Goal: Book appointment/travel/reservation

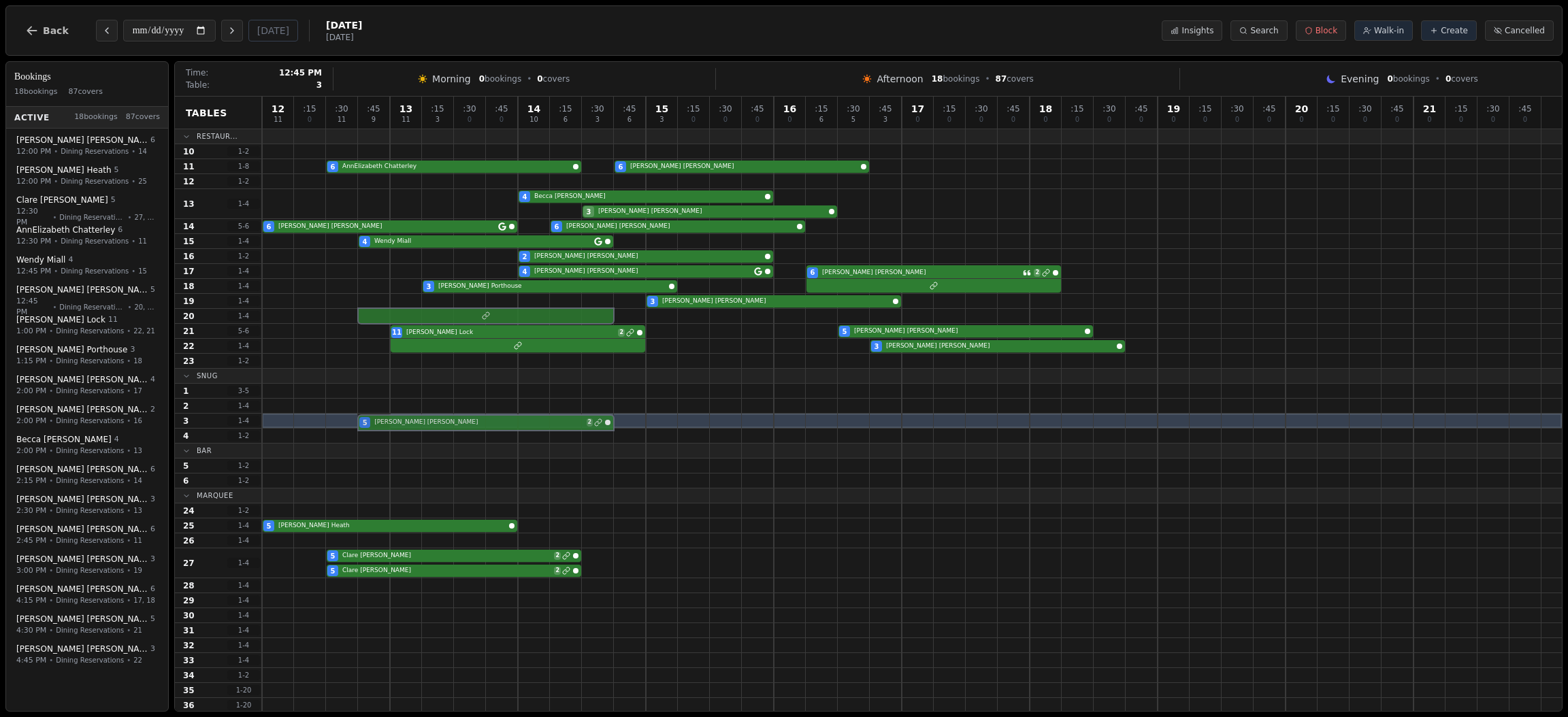
drag, startPoint x: 379, startPoint y: 300, endPoint x: 382, endPoint y: 418, distance: 118.0
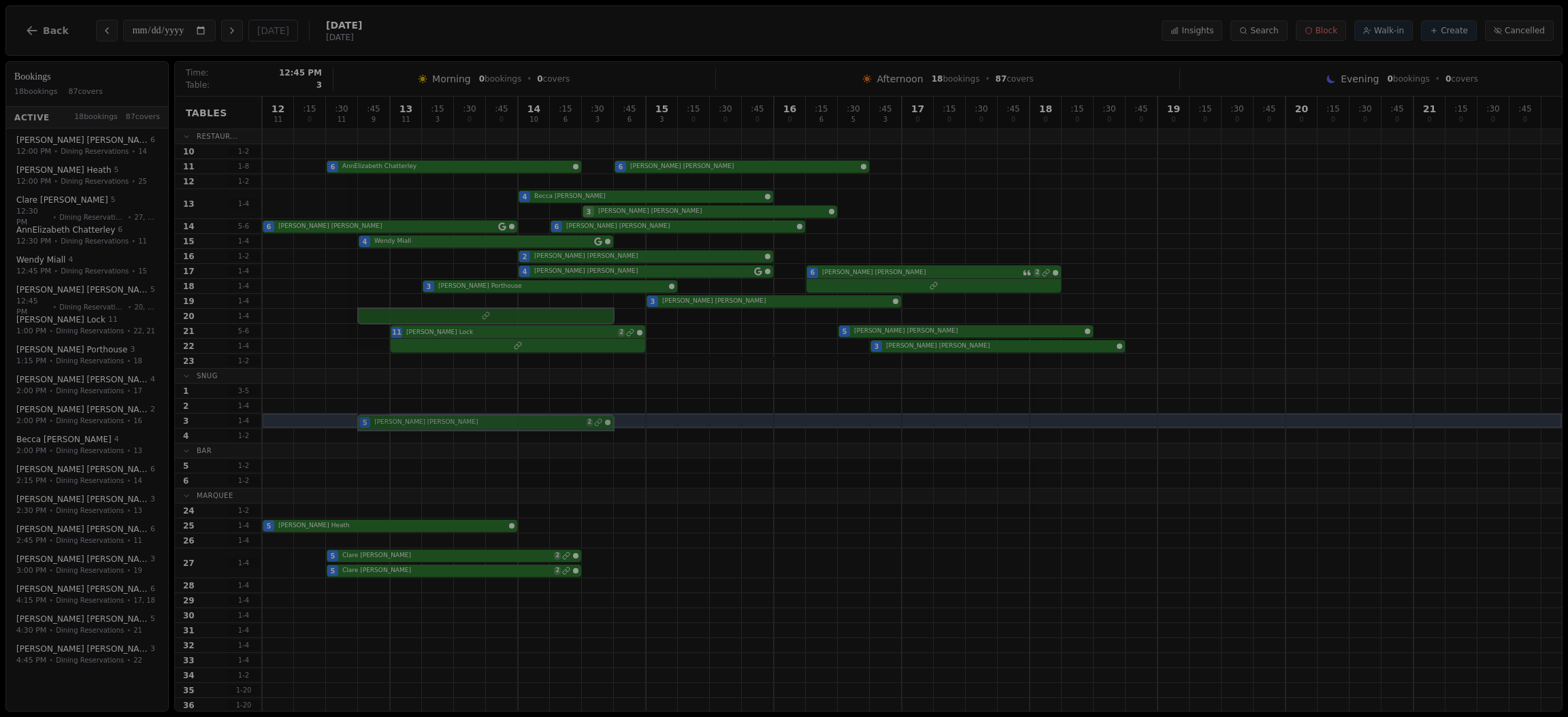
click at [382, 418] on div "12 11 : 15 0 : 30 11 : 45 9 13 11 : 15 3 : 30 0 : 45 0 14 10 : 15 6 : 30 3 : 45…" at bounding box center [911, 502] width 1300 height 811
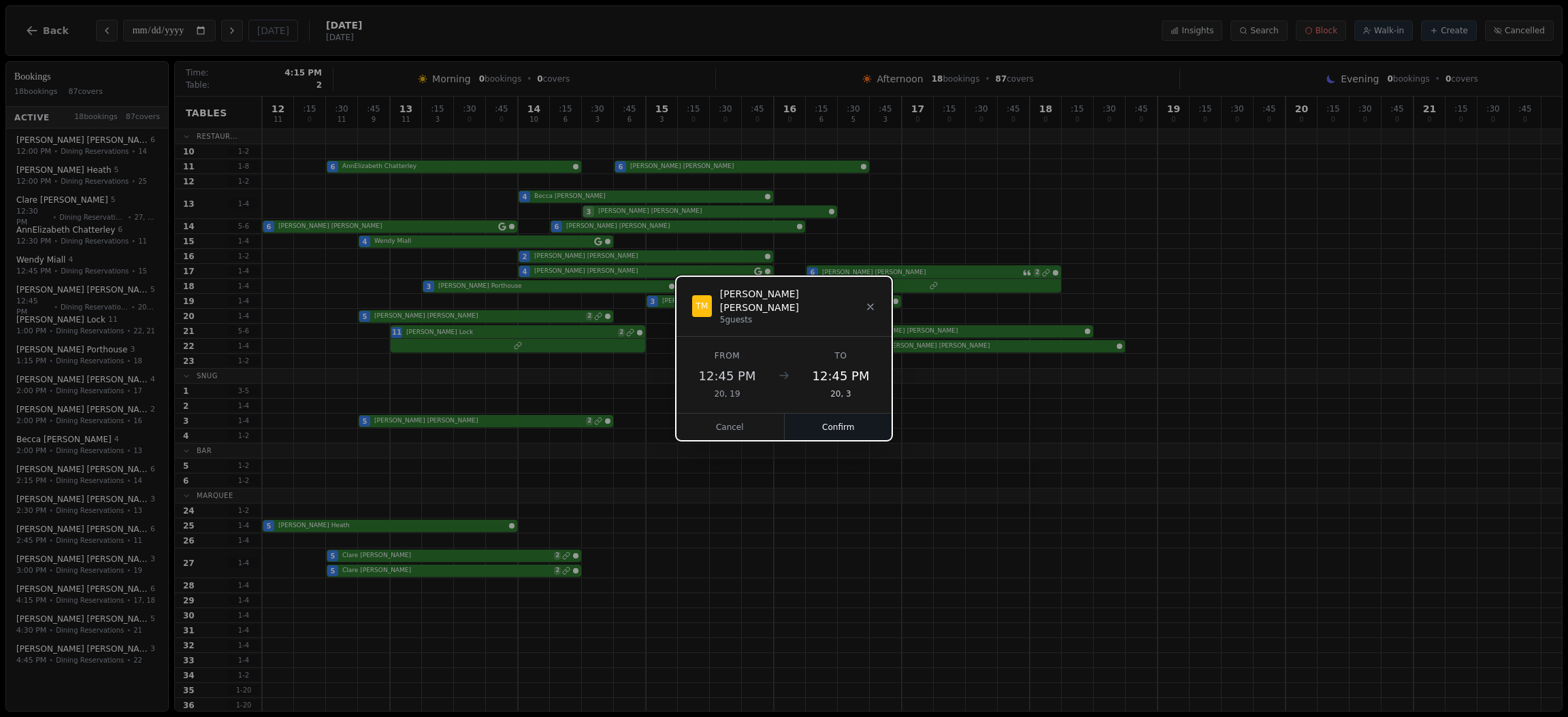
click at [830, 414] on button "Confirm" at bounding box center [838, 427] width 108 height 27
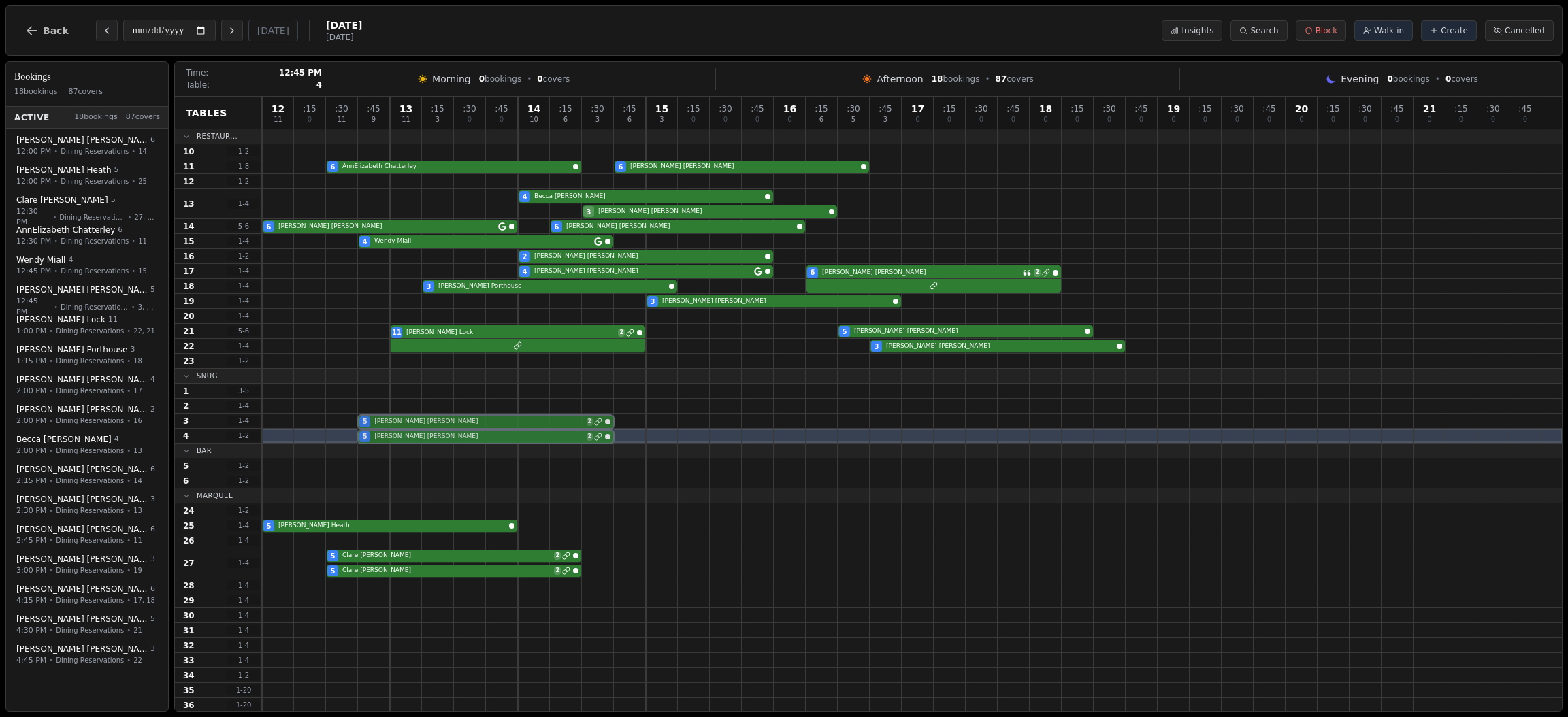
drag, startPoint x: 381, startPoint y: 318, endPoint x: 383, endPoint y: 435, distance: 117.0
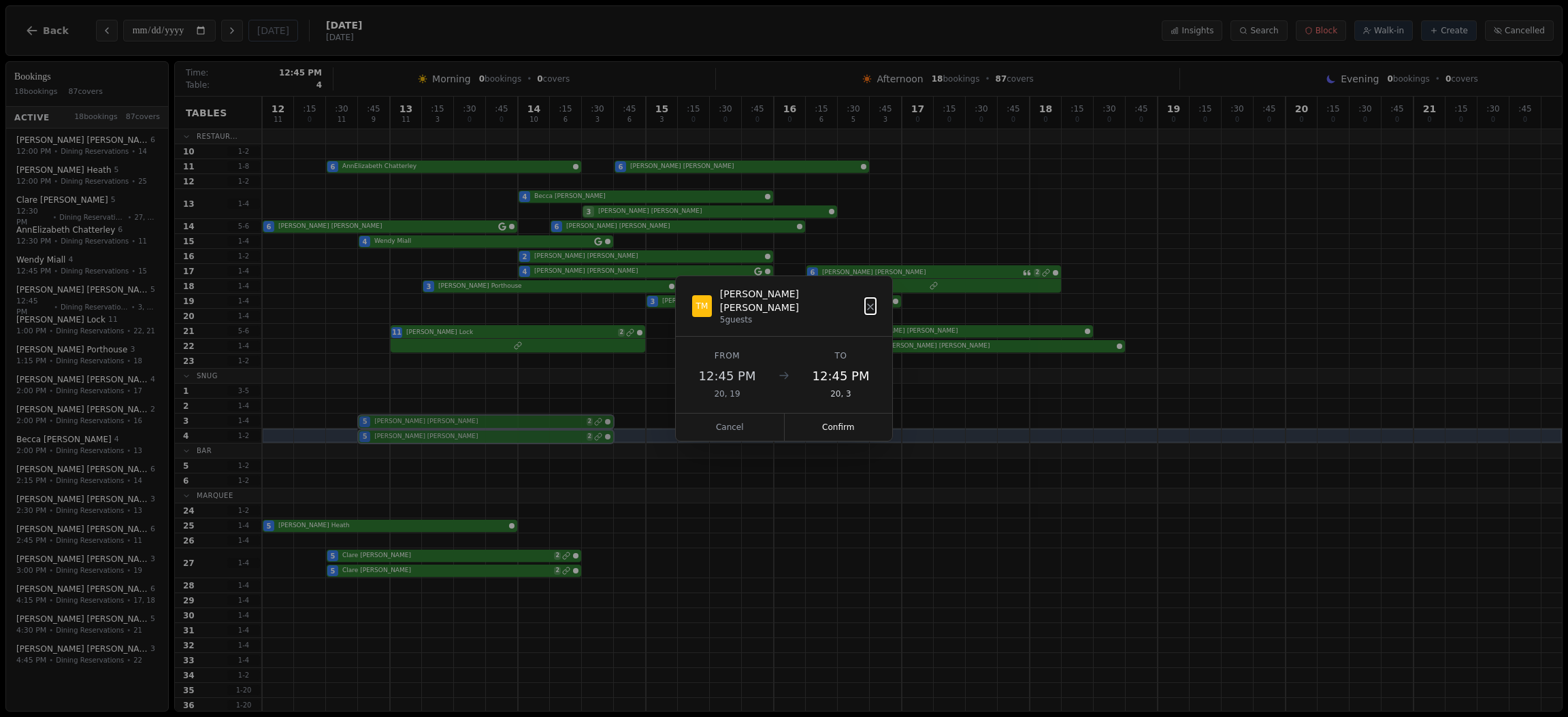
click at [383, 435] on div "12 11 : 15 0 : 30 11 : 45 9 13 11 : 15 3 : 30 0 : 45 0 14 10 : 15 6 : 30 3 : 45…" at bounding box center [911, 502] width 1300 height 811
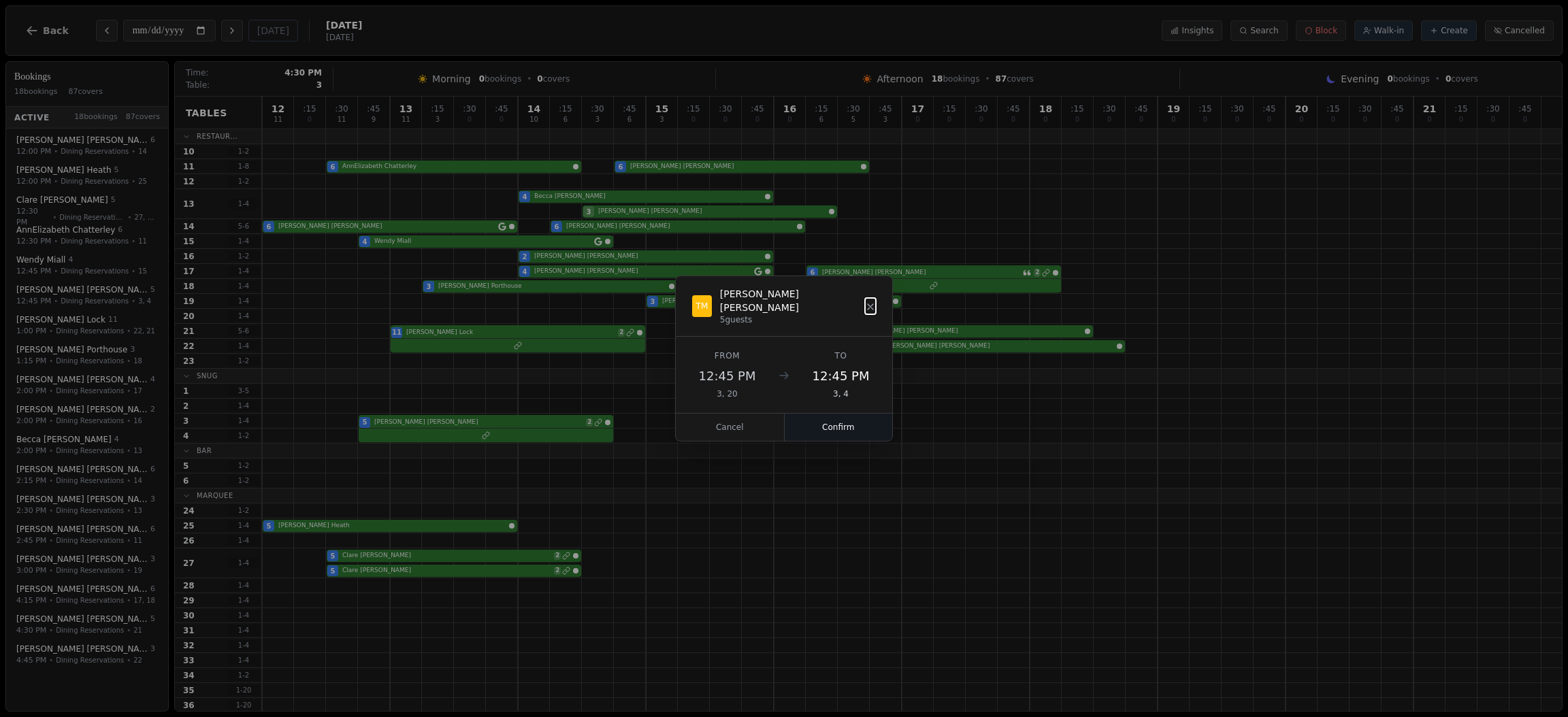
click at [862, 428] on button "Confirm" at bounding box center [838, 427] width 108 height 27
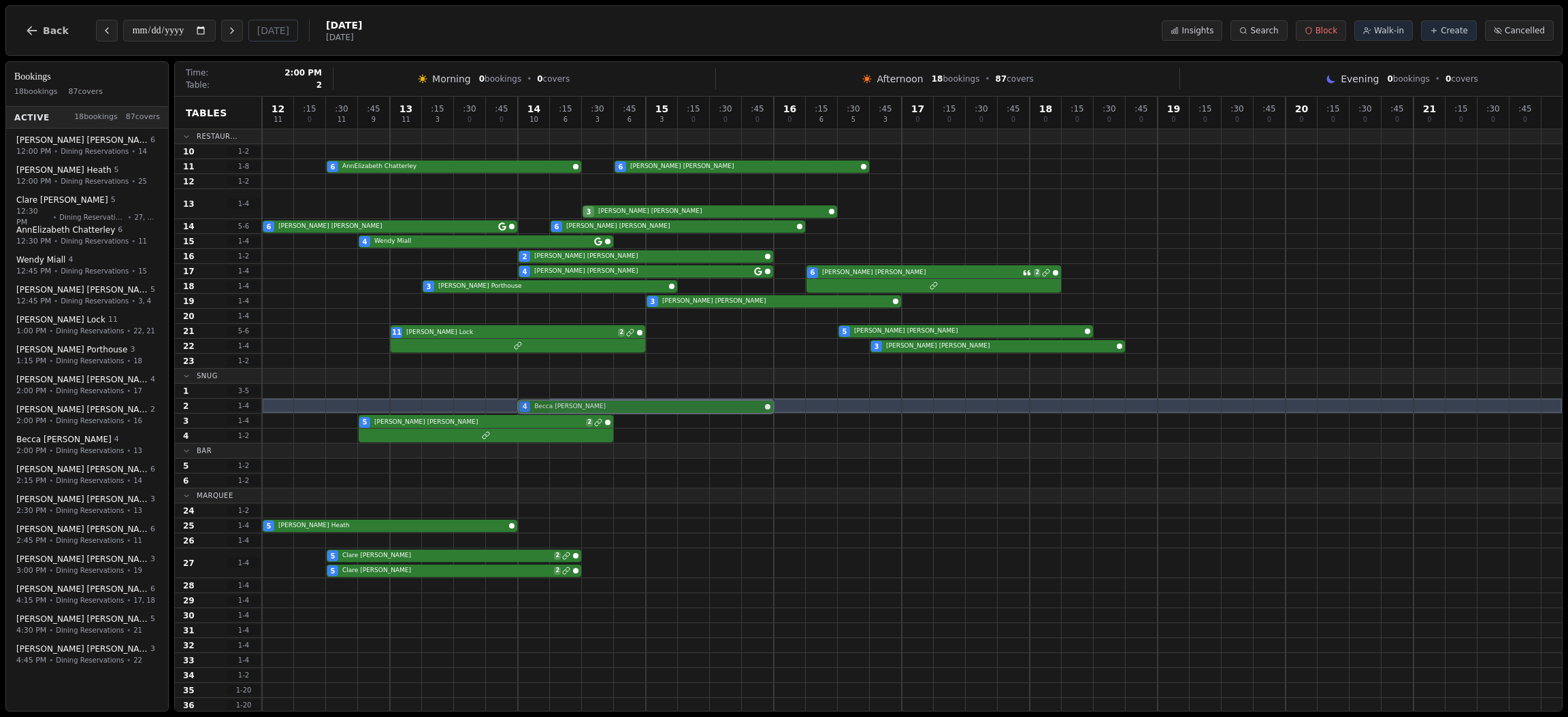
drag, startPoint x: 544, startPoint y: 196, endPoint x: 540, endPoint y: 403, distance: 207.0
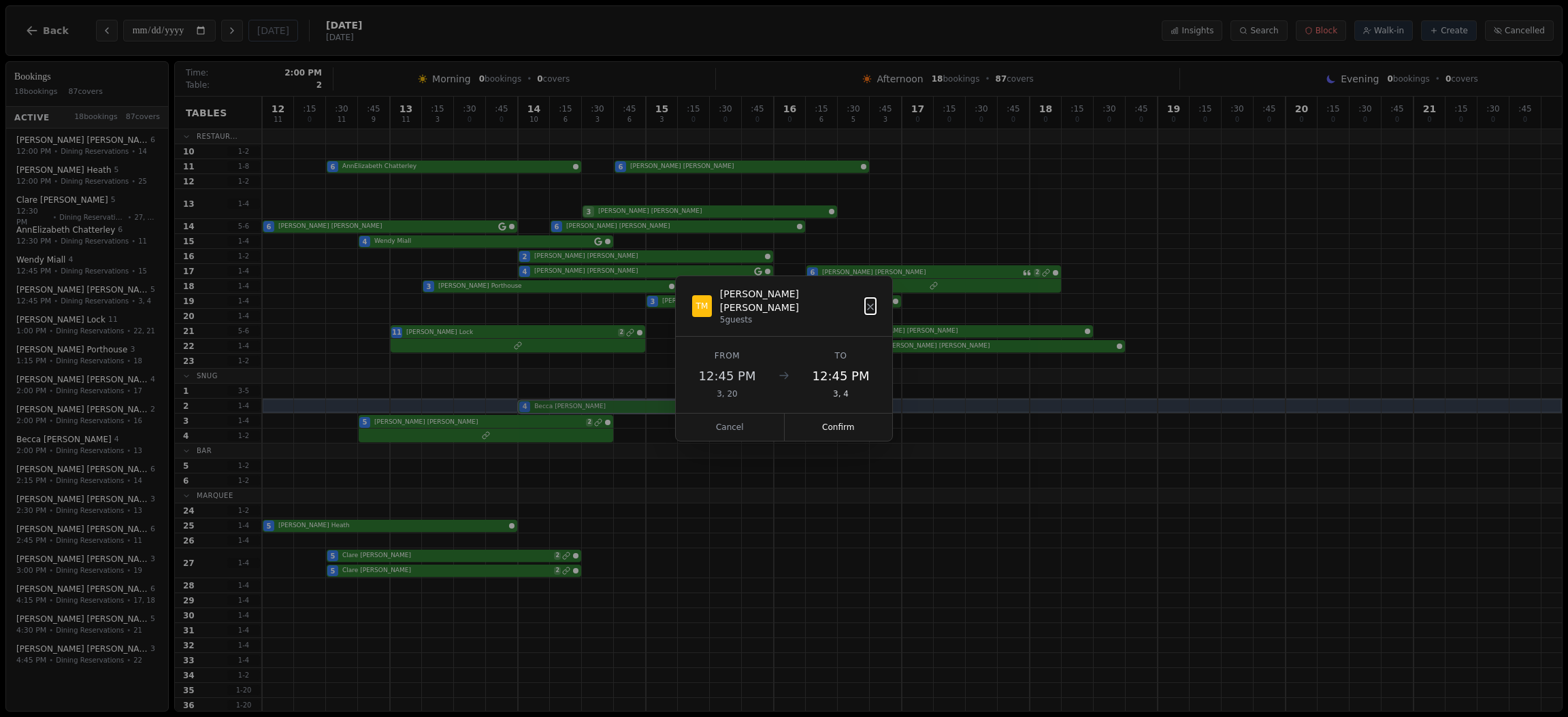
click at [540, 403] on div "12 11 : 15 0 : 30 11 : 45 9 13 11 : 15 3 : 30 0 : 45 0 14 10 : 15 6 : 30 3 : 45…" at bounding box center [911, 502] width 1300 height 811
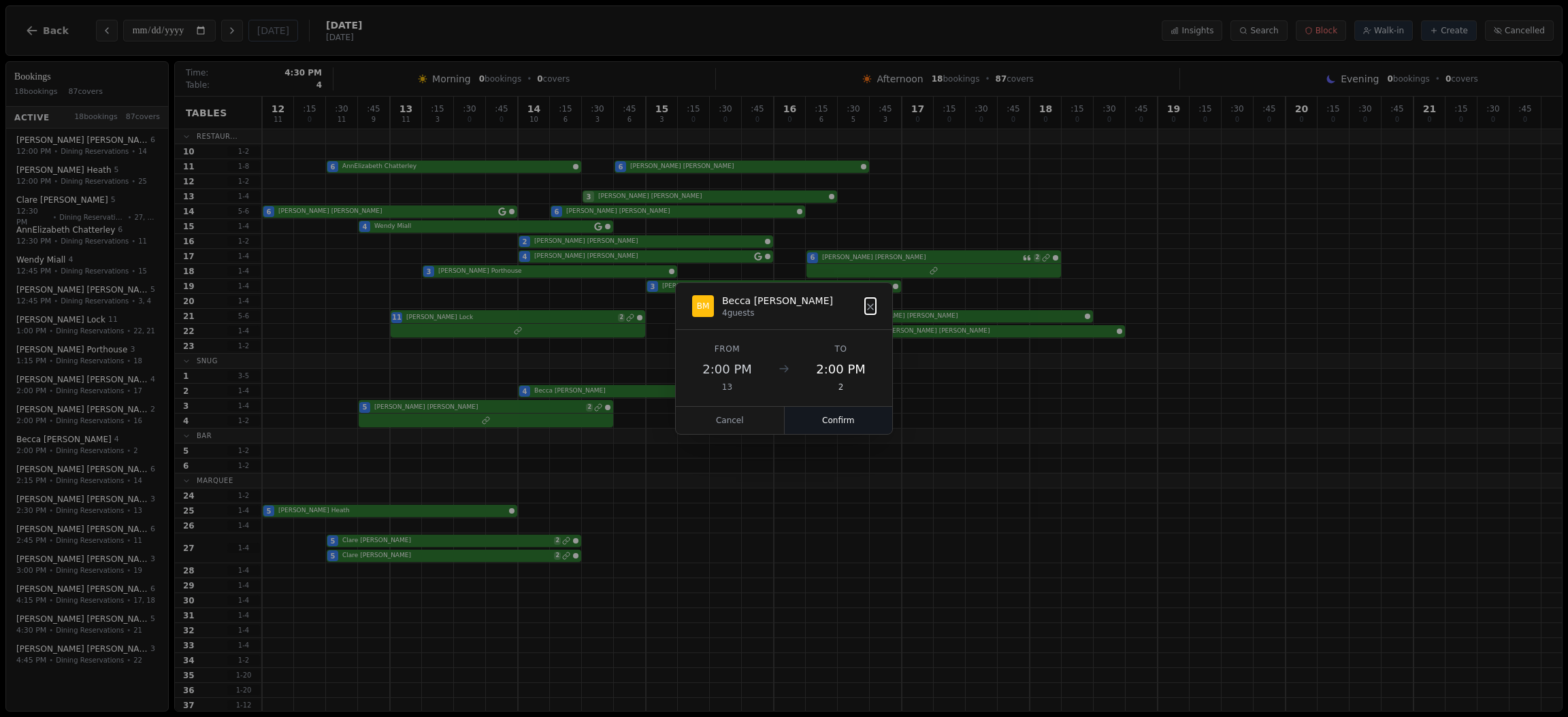
click at [847, 420] on button "Confirm" at bounding box center [838, 420] width 108 height 27
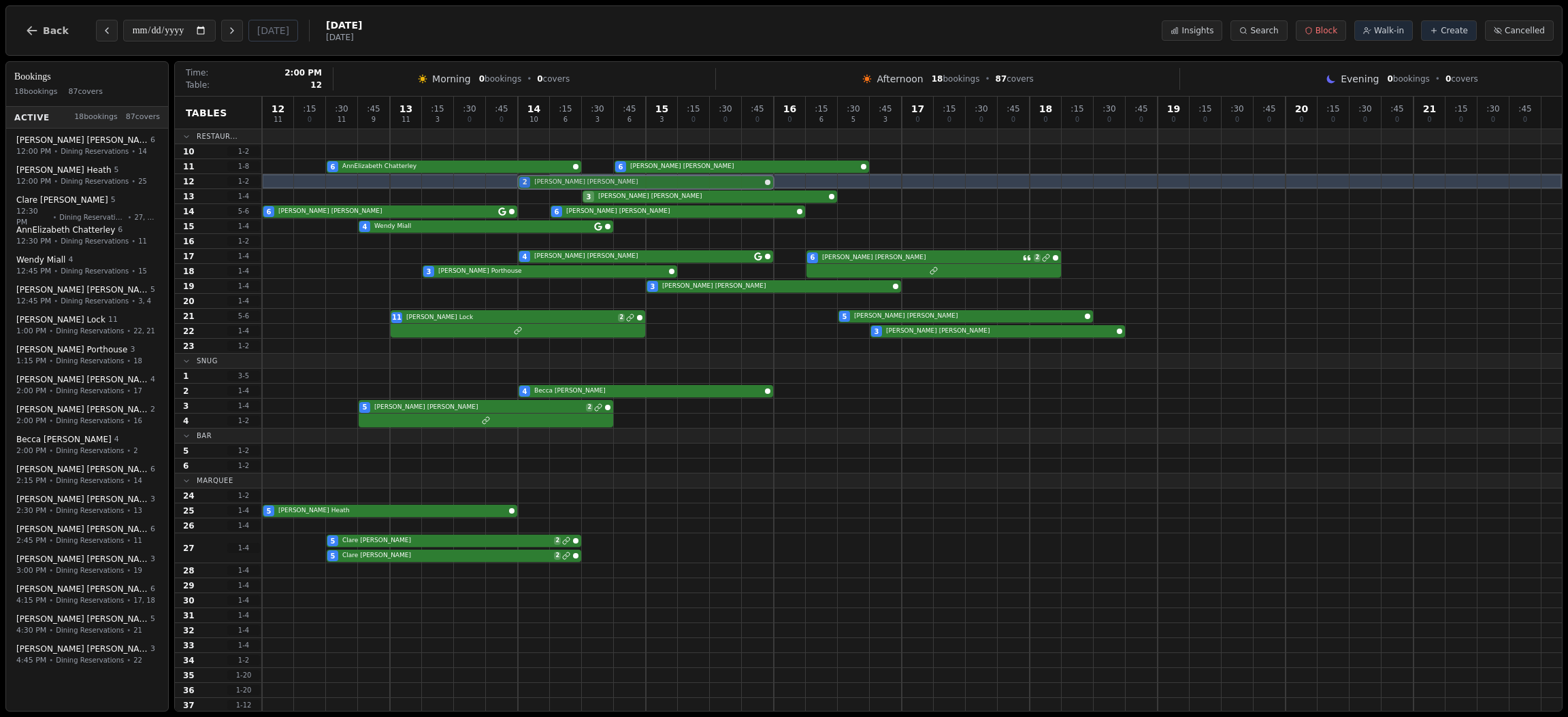
drag, startPoint x: 542, startPoint y: 241, endPoint x: 543, endPoint y: 183, distance: 58.0
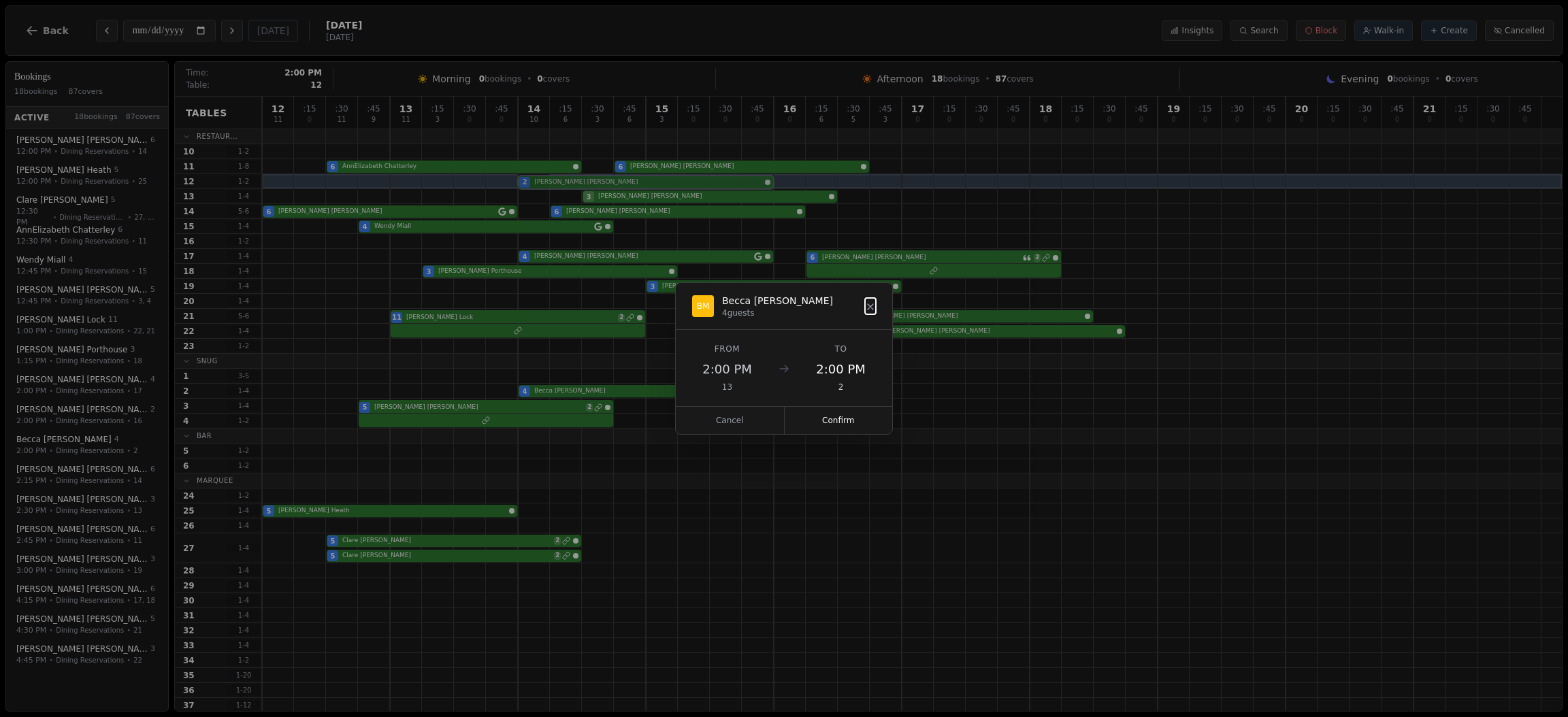
click at [543, 183] on div "12 11 : 15 0 : 30 11 : 45 9 13 11 : 15 3 : 30 0 : 45 0 14 10 : 15 6 : 30 3 : 45…" at bounding box center [911, 495] width 1300 height 796
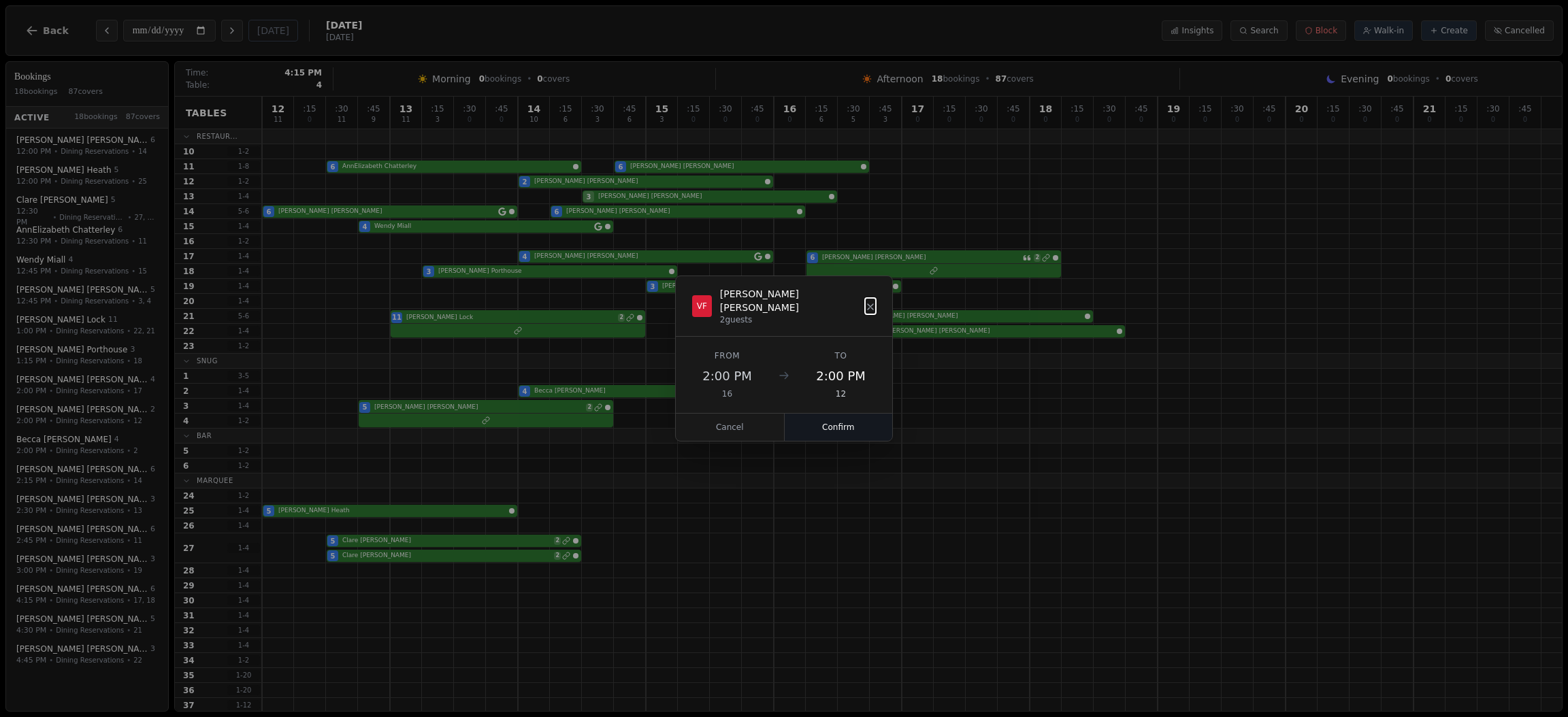
click at [826, 419] on button "Confirm" at bounding box center [838, 427] width 108 height 27
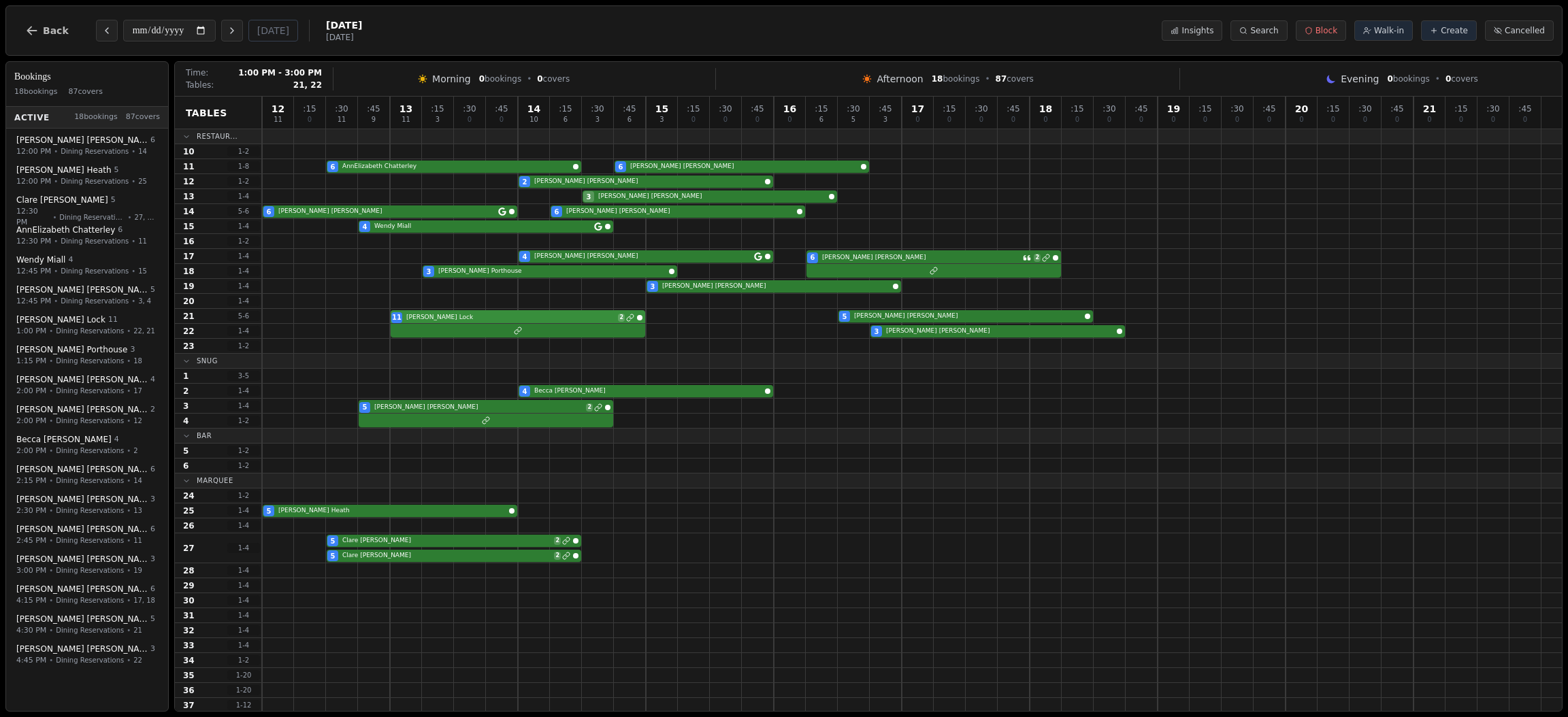
click at [456, 318] on div "11 [PERSON_NAME] 2 5 [PERSON_NAME]" at bounding box center [911, 316] width 1300 height 15
select select "****"
select select "**"
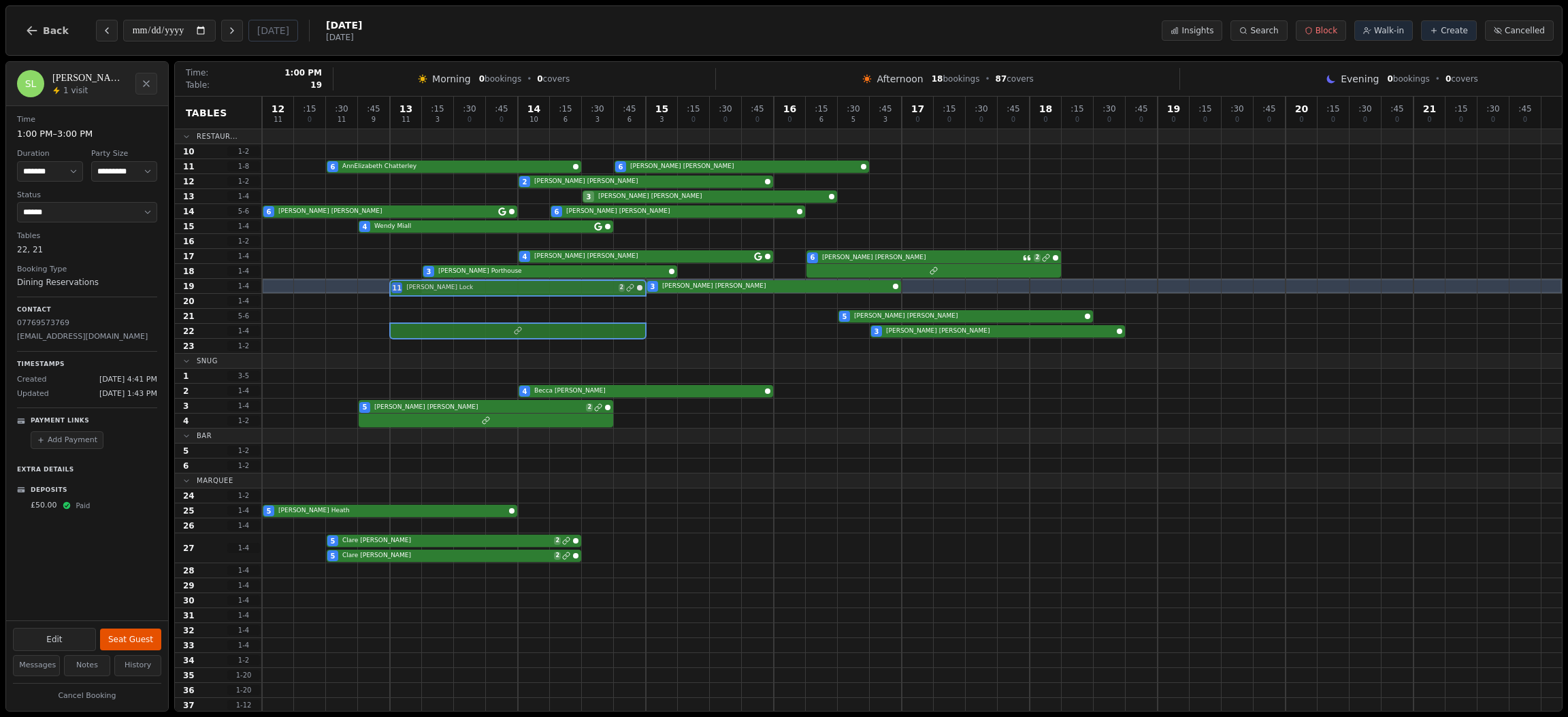
drag, startPoint x: 403, startPoint y: 321, endPoint x: 403, endPoint y: 288, distance: 33.0
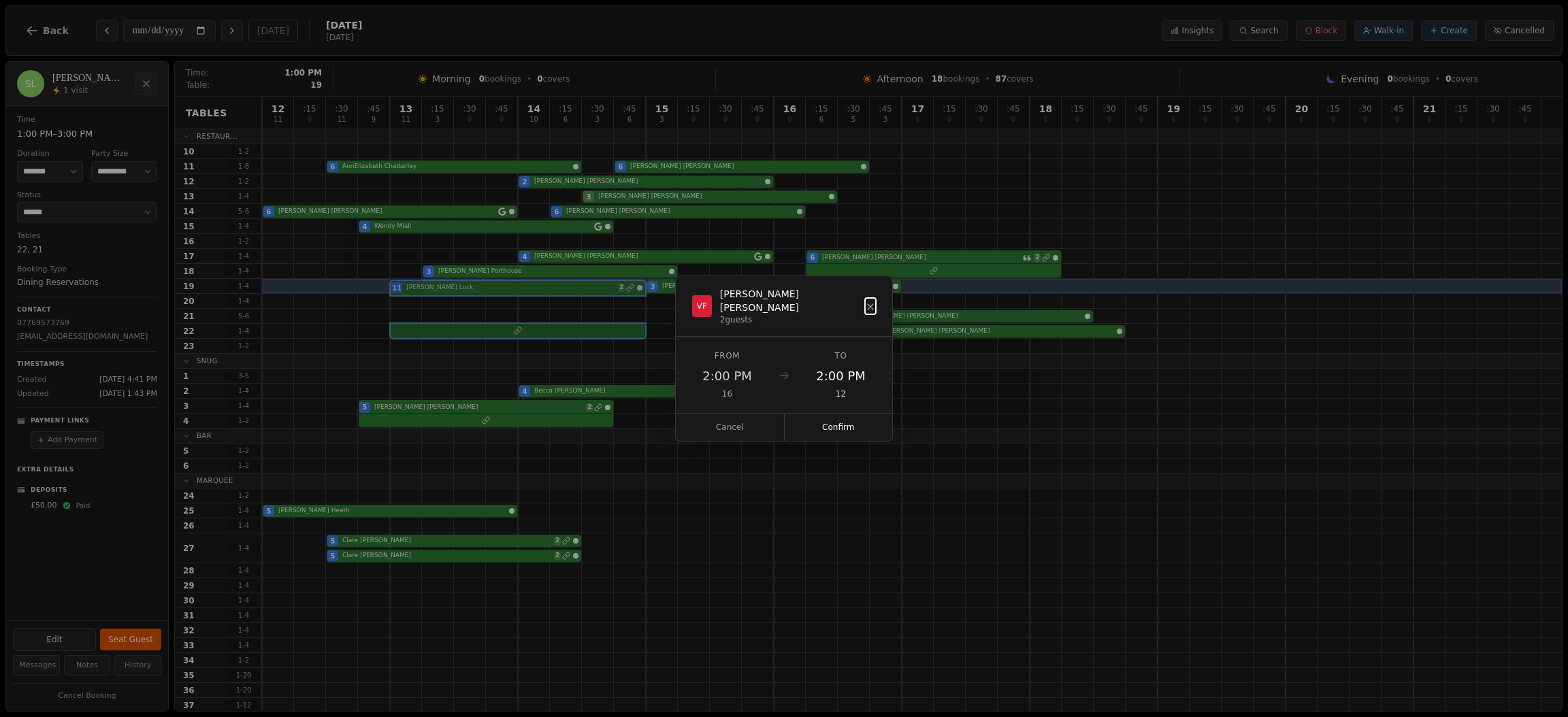
click at [403, 288] on div "12 11 : 15 0 : 30 11 : 45 9 13 11 : 15 3 : 30 0 : 45 0 14 10 : 15 6 : 30 3 : 45…" at bounding box center [911, 495] width 1300 height 796
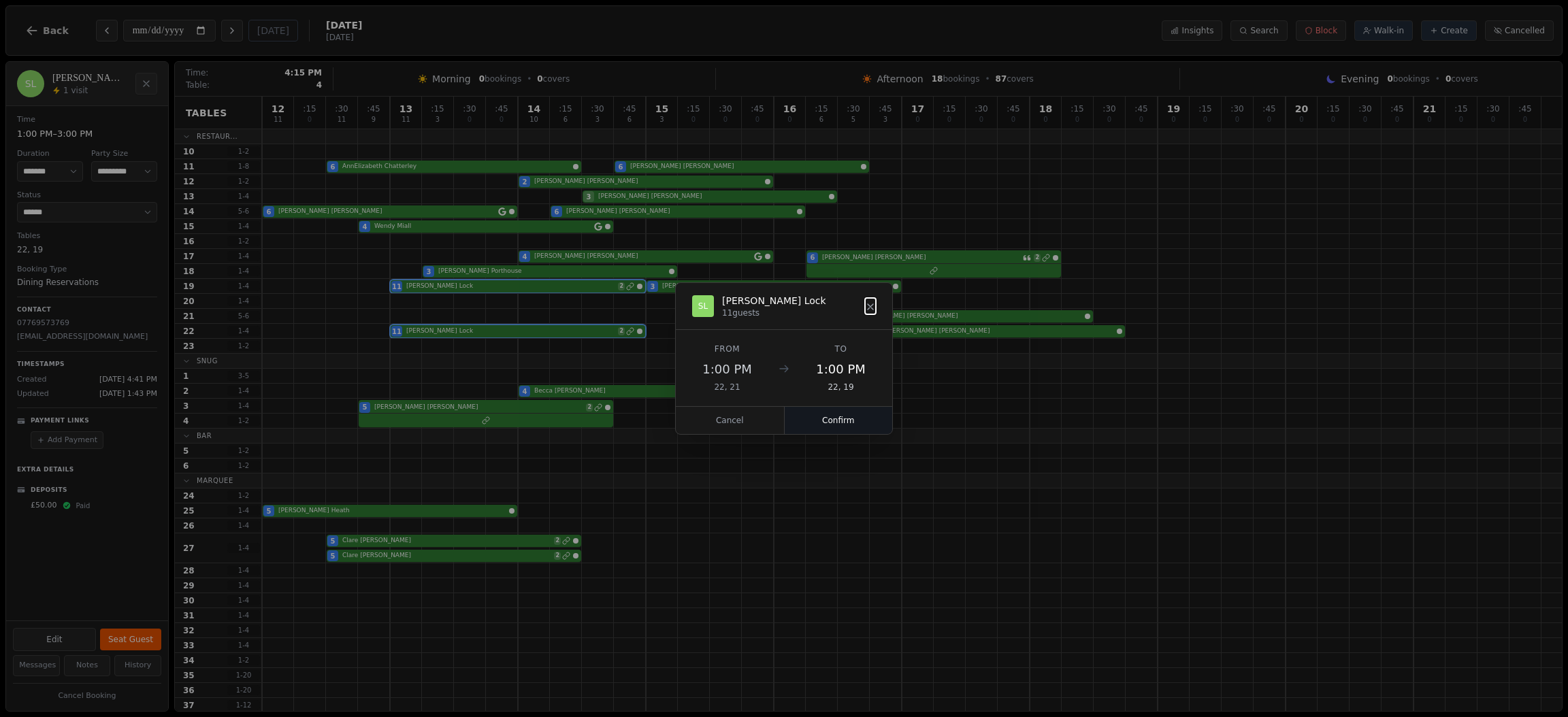
click at [827, 417] on button "Confirm" at bounding box center [838, 420] width 108 height 27
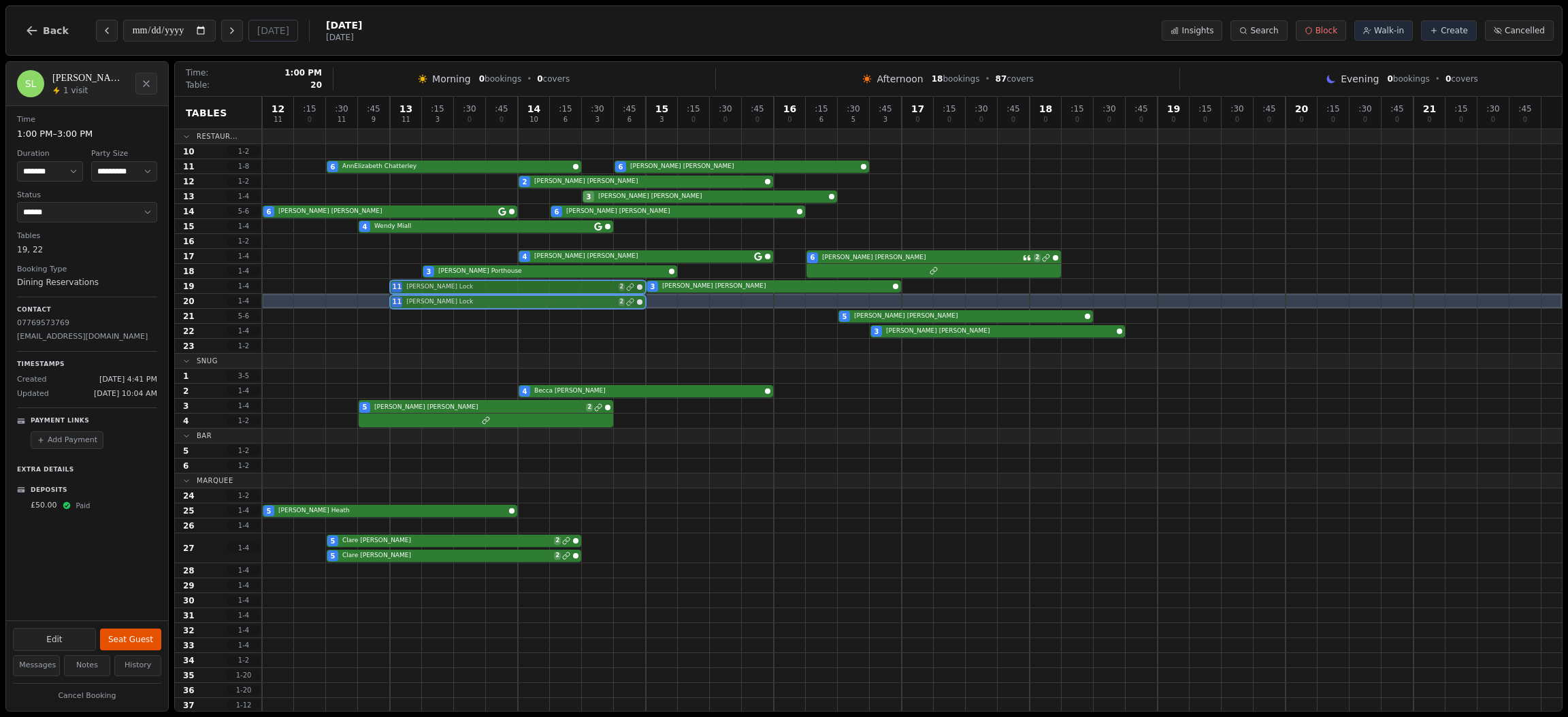
drag, startPoint x: 407, startPoint y: 330, endPoint x: 407, endPoint y: 304, distance: 26.0
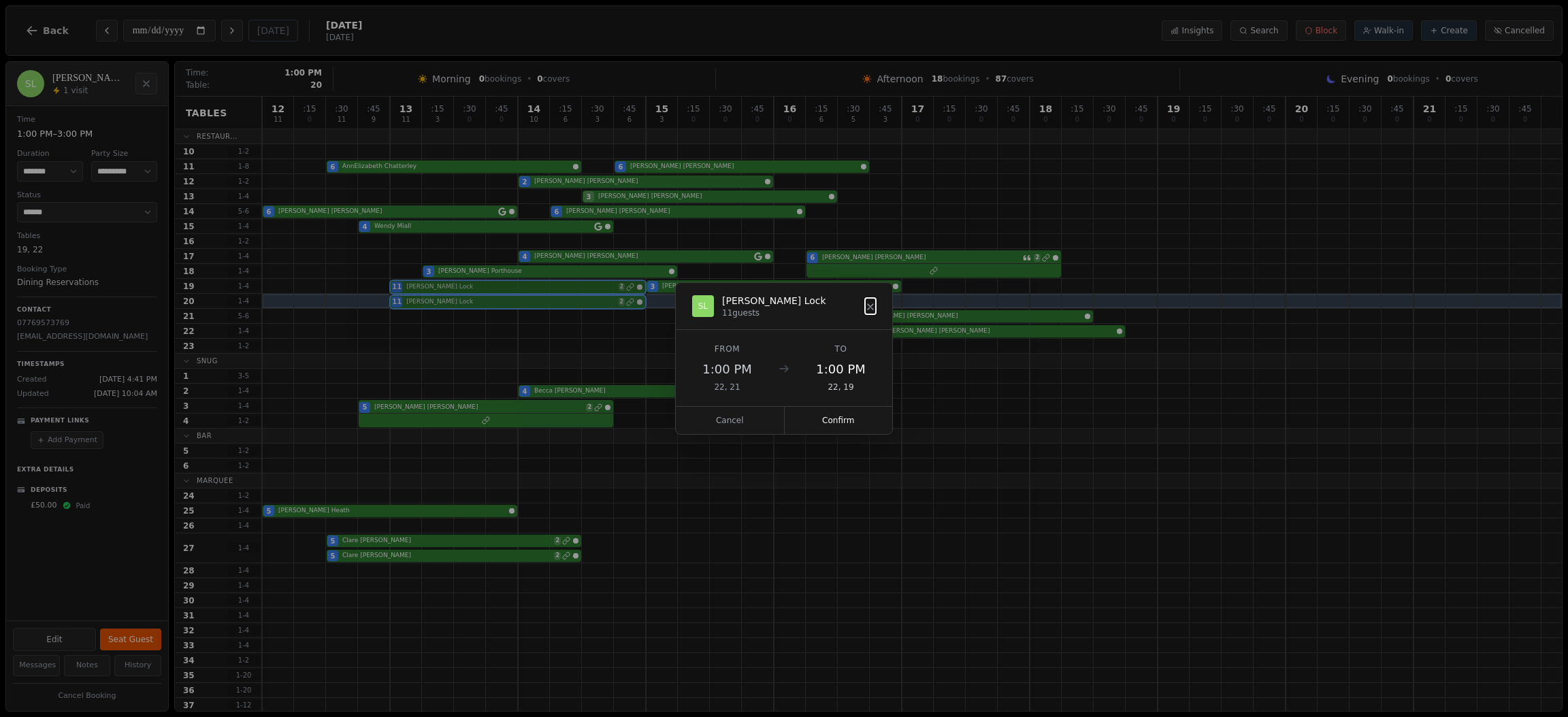
click at [407, 304] on div "12 11 : 15 0 : 30 11 : 45 9 13 11 : 15 3 : 30 0 : 45 0 14 10 : 15 6 : 30 3 : 45…" at bounding box center [911, 495] width 1300 height 796
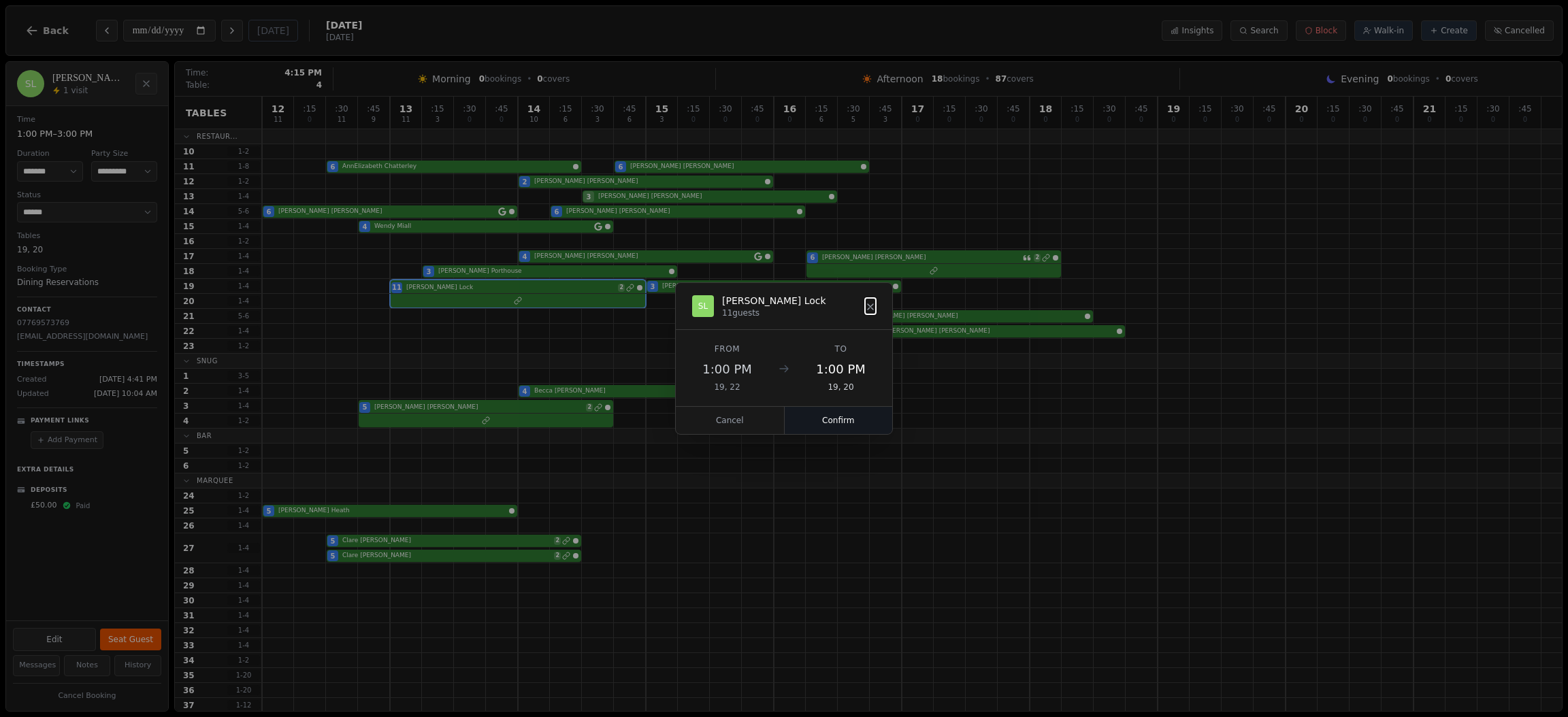
click at [828, 415] on button "Confirm" at bounding box center [838, 420] width 108 height 27
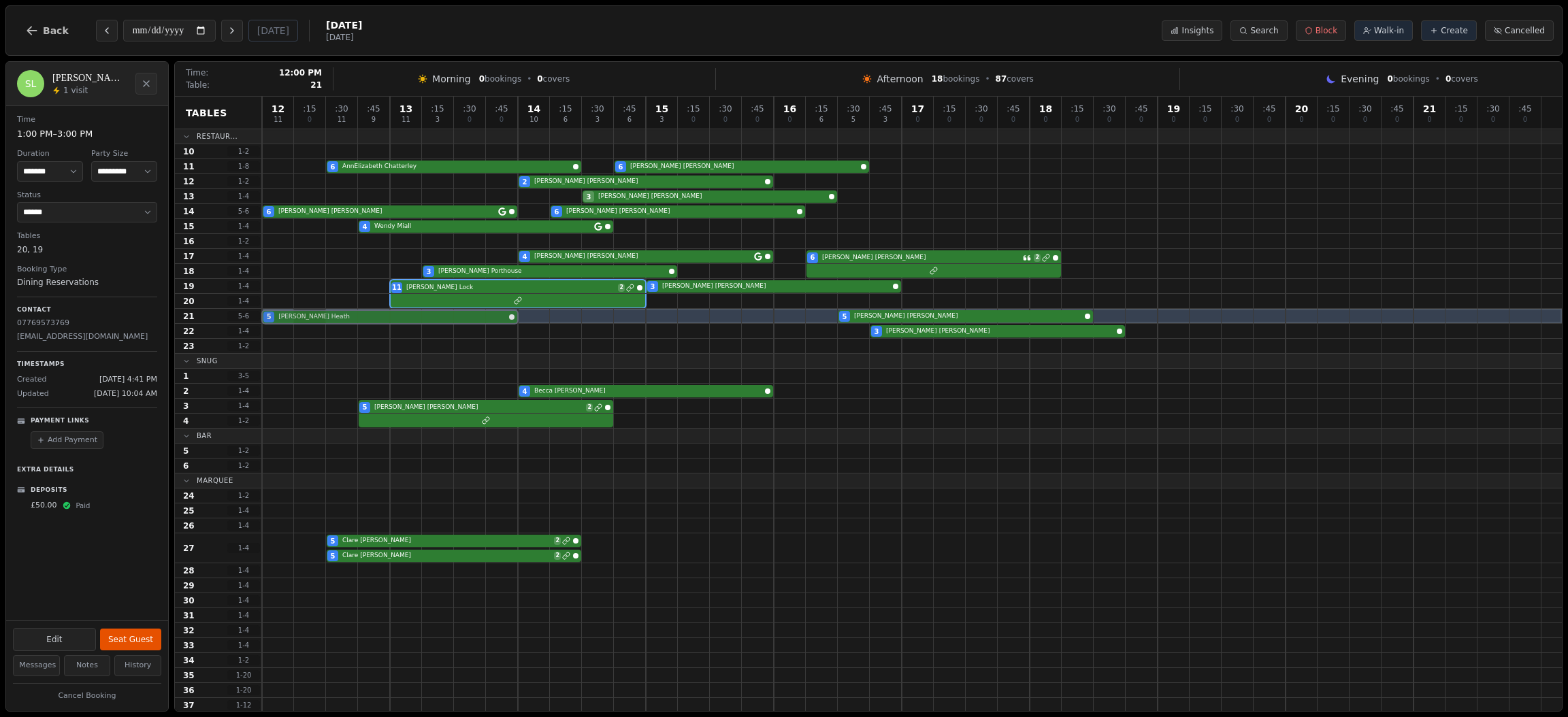
drag, startPoint x: 305, startPoint y: 510, endPoint x: 303, endPoint y: 320, distance: 190.0
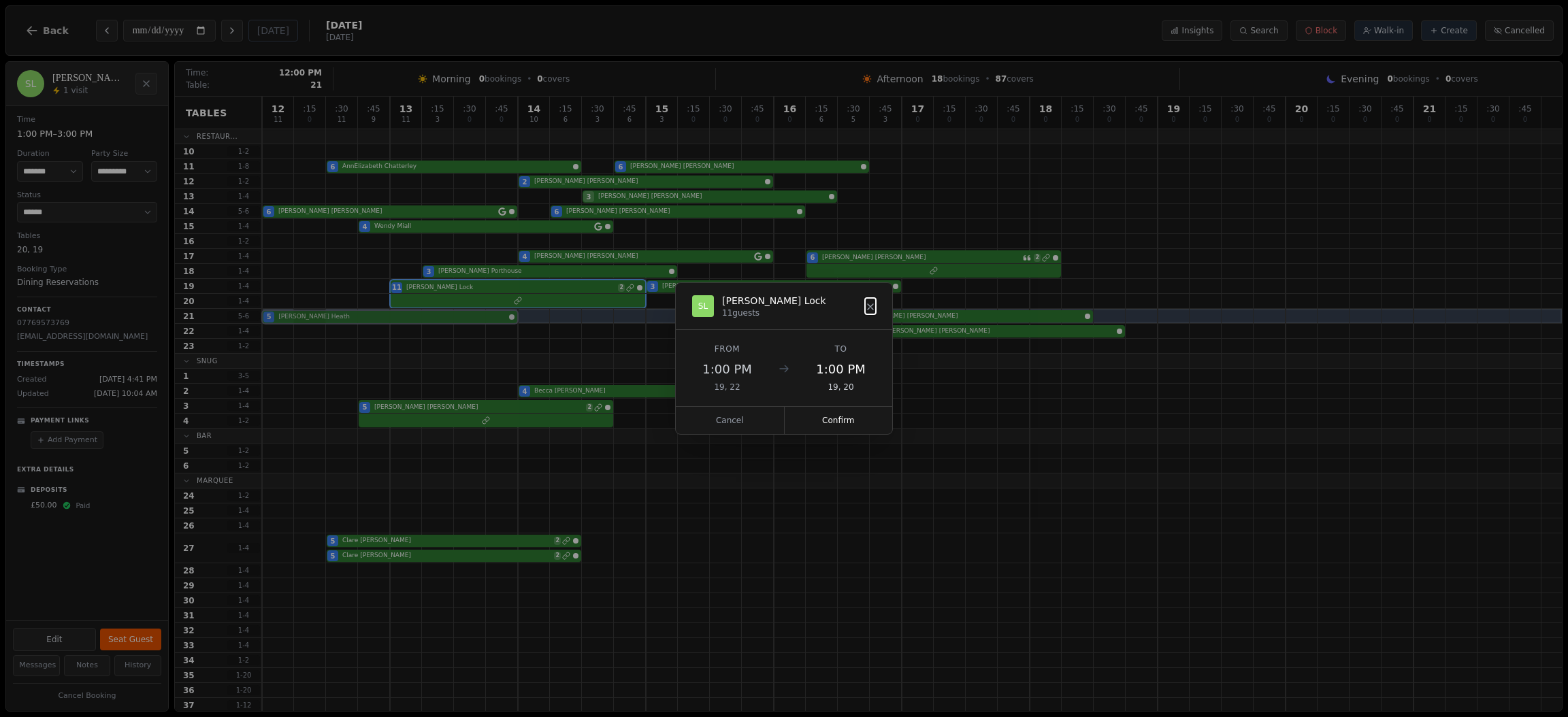
click at [303, 320] on div "12 11 : 15 0 : 30 11 : 45 9 13 11 : 15 3 : 30 0 : 45 0 14 10 : 15 6 : 30 3 : 45…" at bounding box center [911, 495] width 1300 height 796
click at [833, 418] on button "Confirm" at bounding box center [838, 420] width 108 height 27
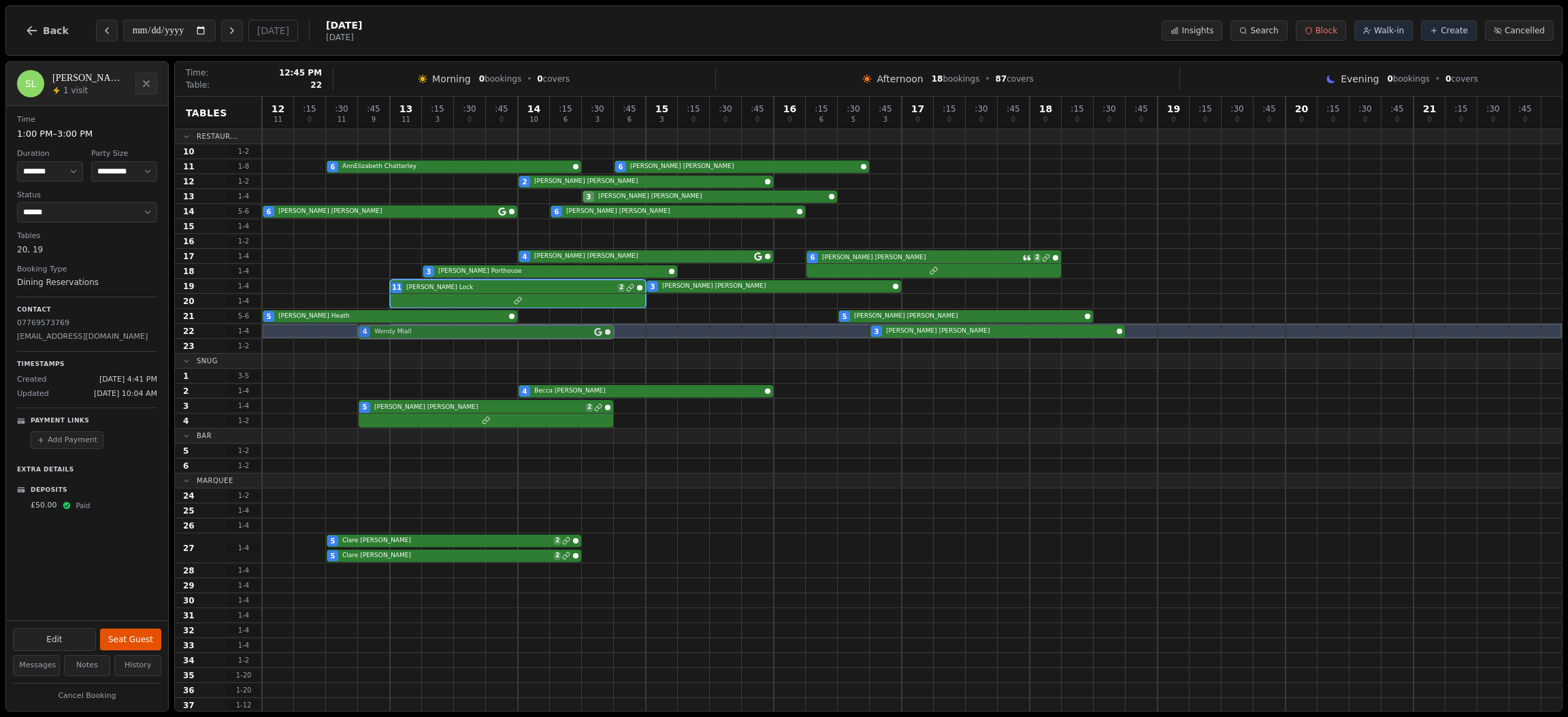
drag, startPoint x: 388, startPoint y: 226, endPoint x: 382, endPoint y: 326, distance: 100.2
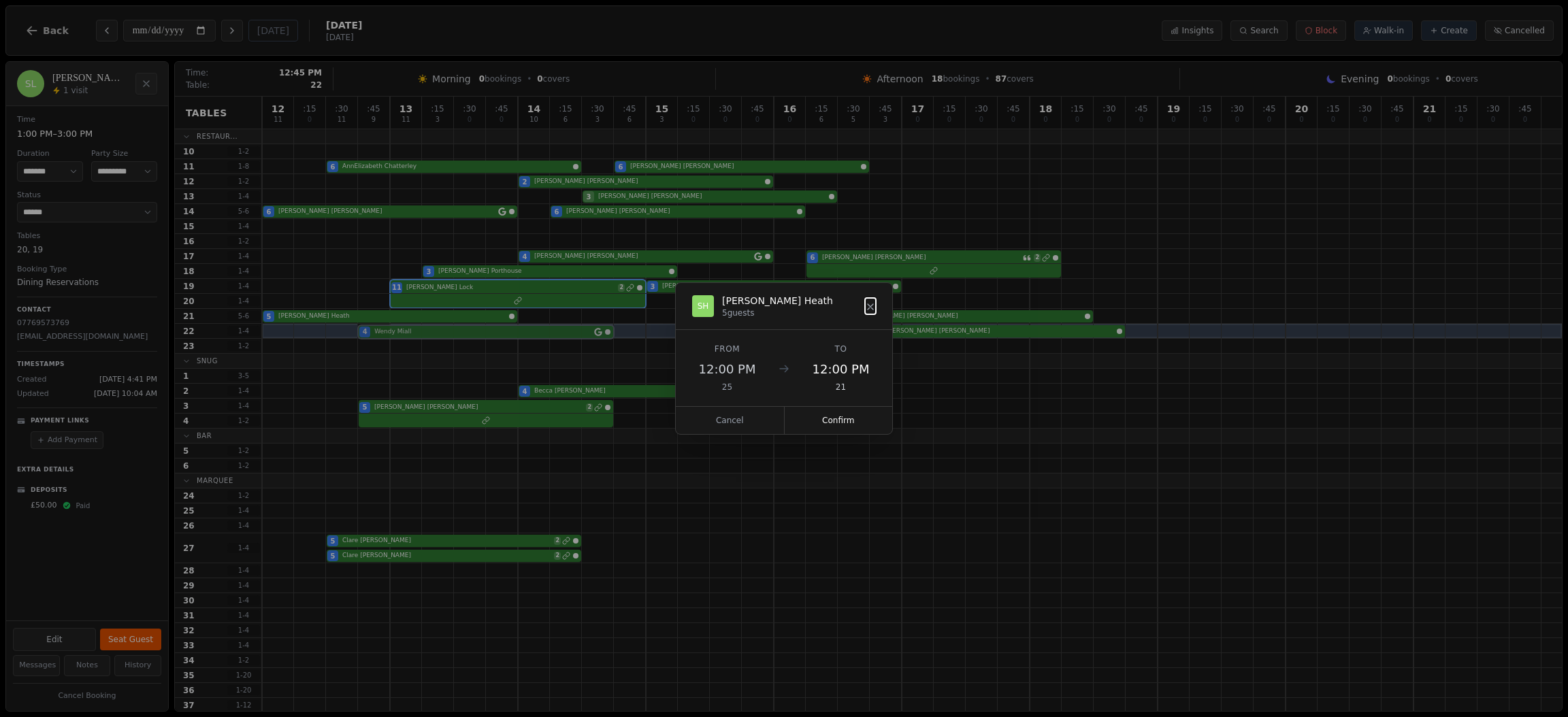
click at [382, 326] on div "12 11 : 15 0 : 30 11 : 45 9 13 11 : 15 3 : 30 0 : 45 0 14 10 : 15 6 : 30 3 : 45…" at bounding box center [911, 495] width 1300 height 796
click at [835, 420] on button "Confirm" at bounding box center [838, 420] width 108 height 27
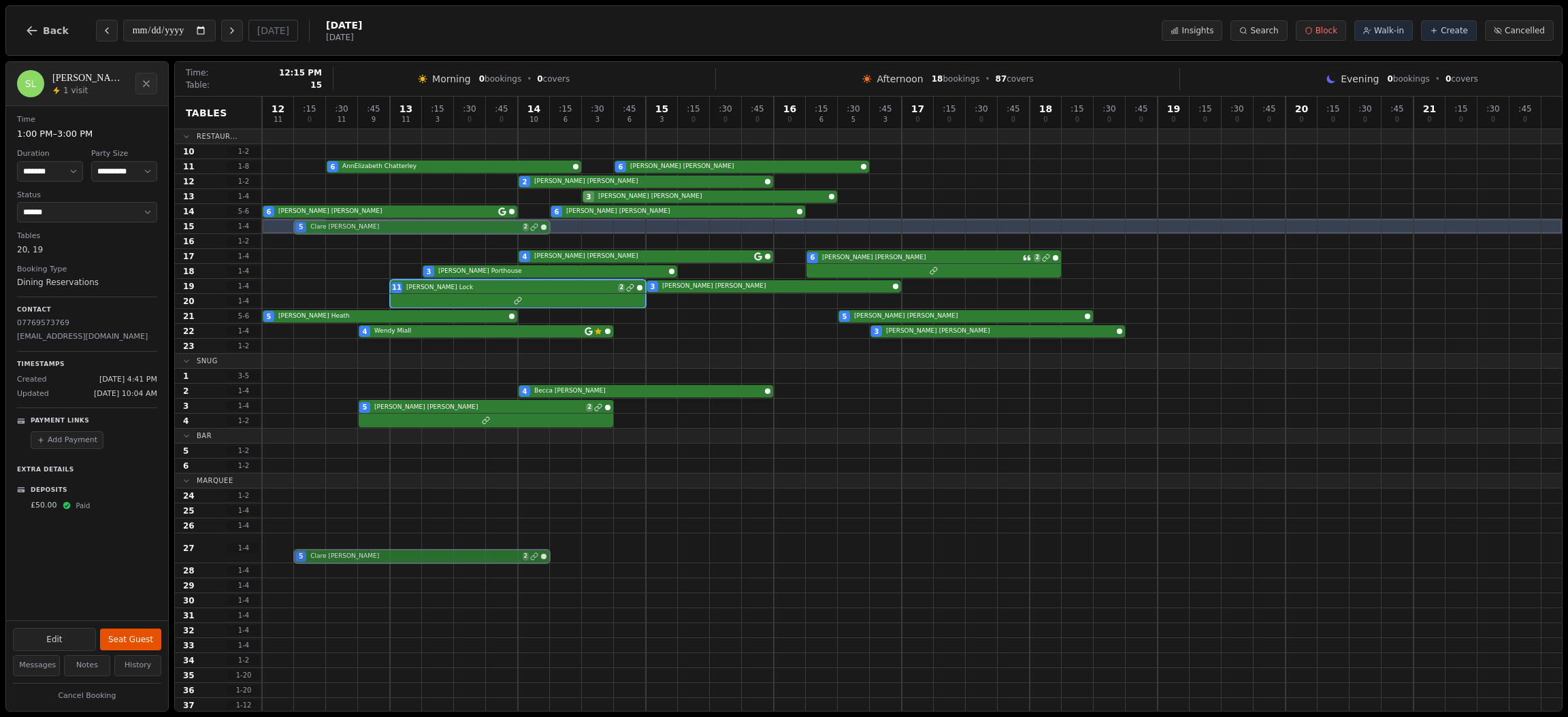
drag, startPoint x: 360, startPoint y: 538, endPoint x: 342, endPoint y: 224, distance: 314.5
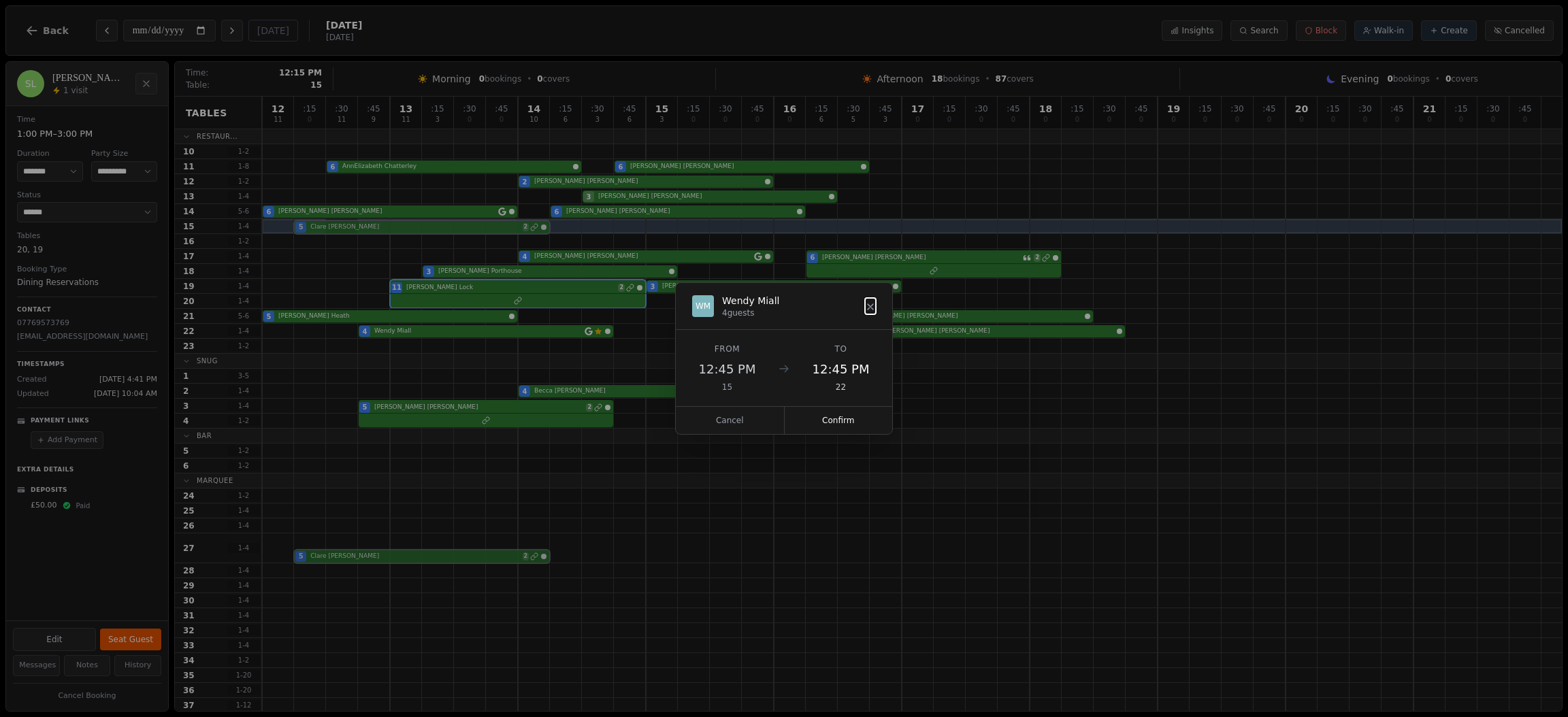
click at [342, 224] on div "12 11 : 15 0 : 30 11 : 45 9 13 11 : 15 3 : 30 0 : 45 0 14 10 : 15 6 : 30 3 : 45…" at bounding box center [911, 495] width 1300 height 796
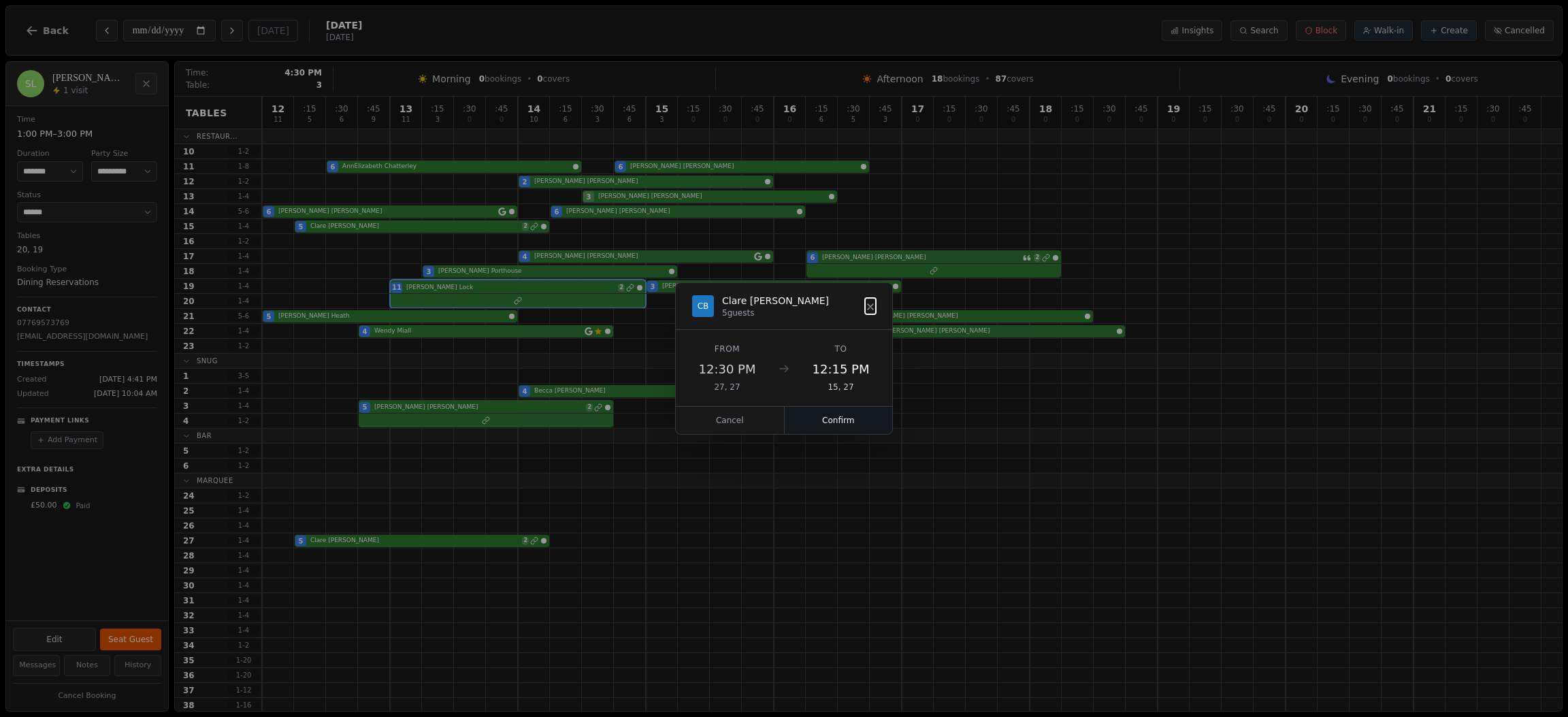
click at [844, 411] on button "Confirm" at bounding box center [838, 420] width 108 height 27
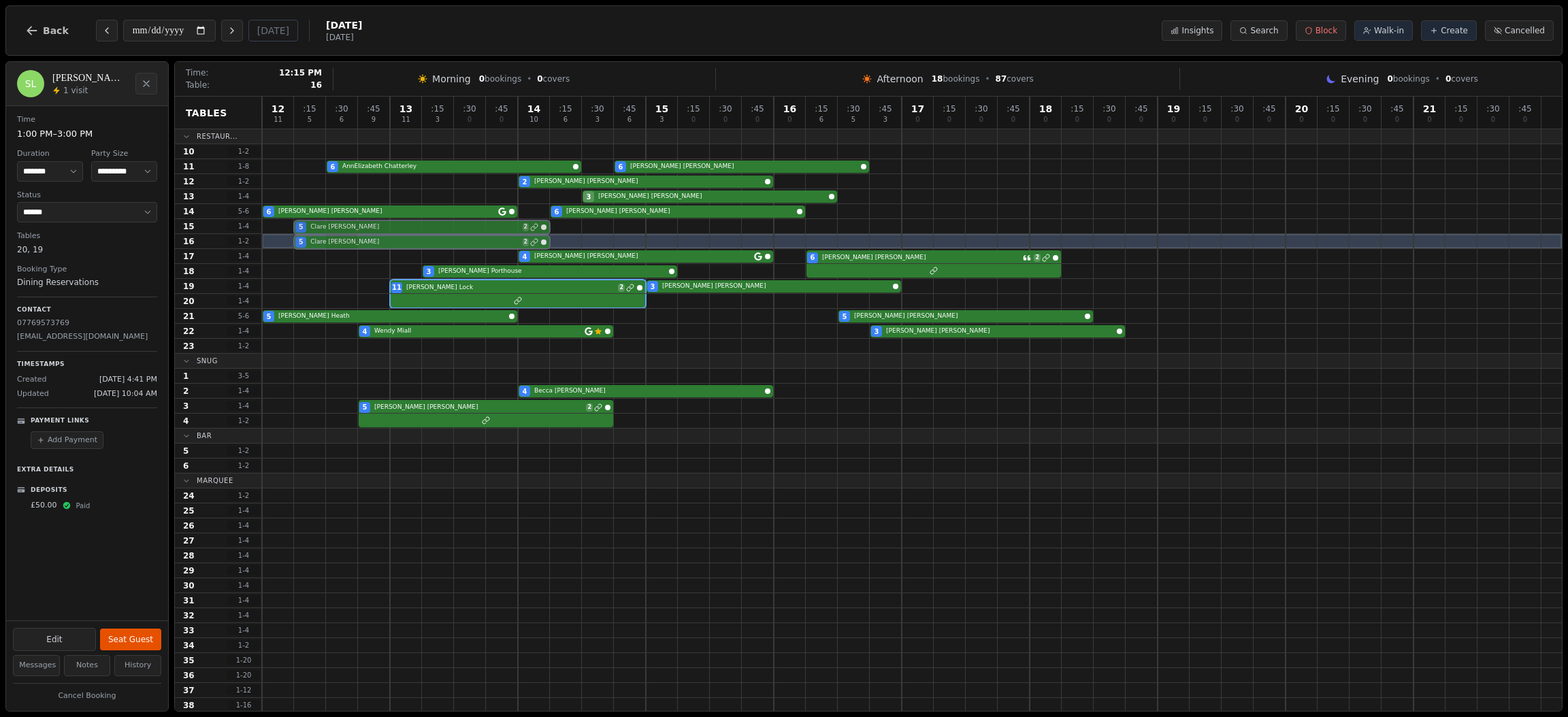
drag, startPoint x: 358, startPoint y: 542, endPoint x: 352, endPoint y: 245, distance: 297.1
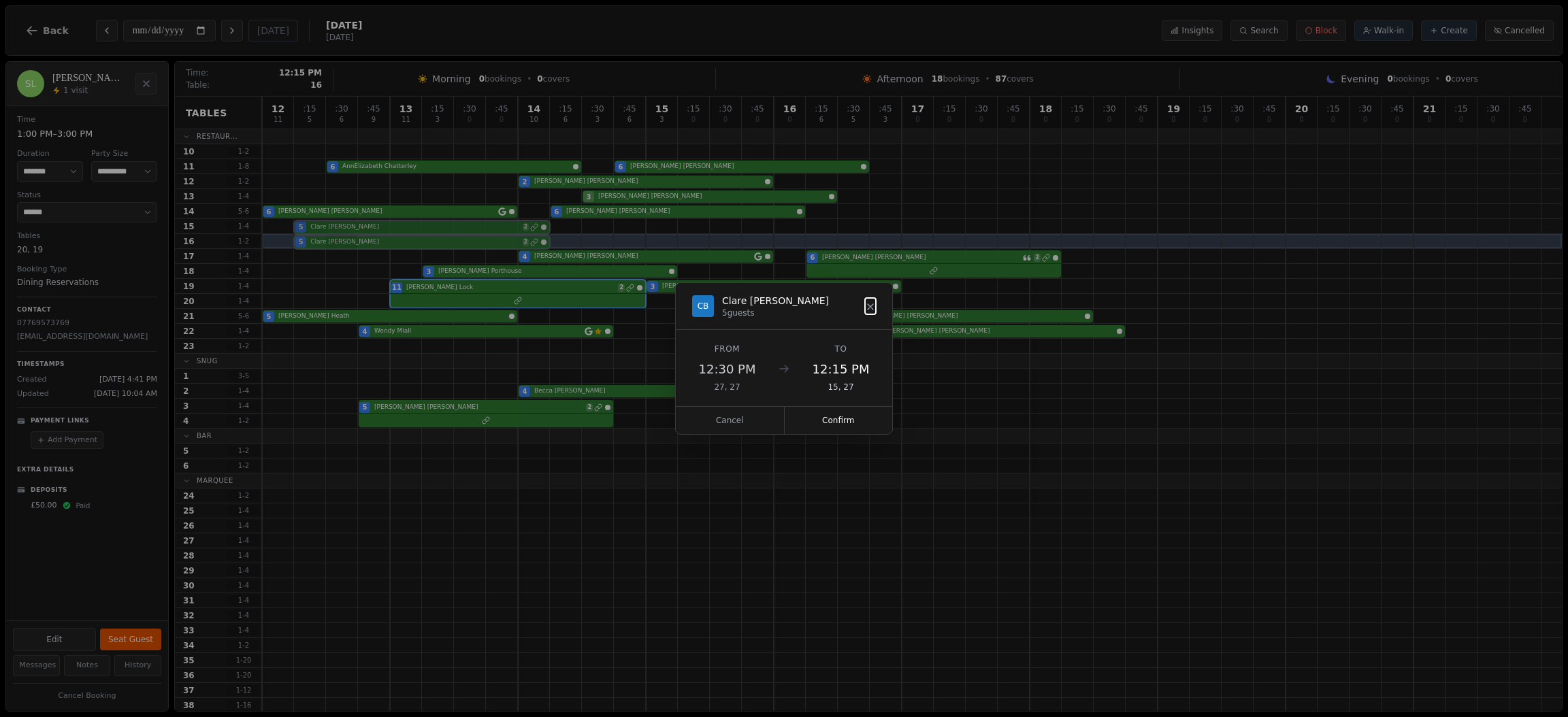
click at [352, 245] on div "12 11 : 15 5 : 30 6 : 45 9 13 11 : 15 3 : 30 0 : 45 0 14 10 : 15 6 : 30 3 : 45 …" at bounding box center [911, 487] width 1300 height 781
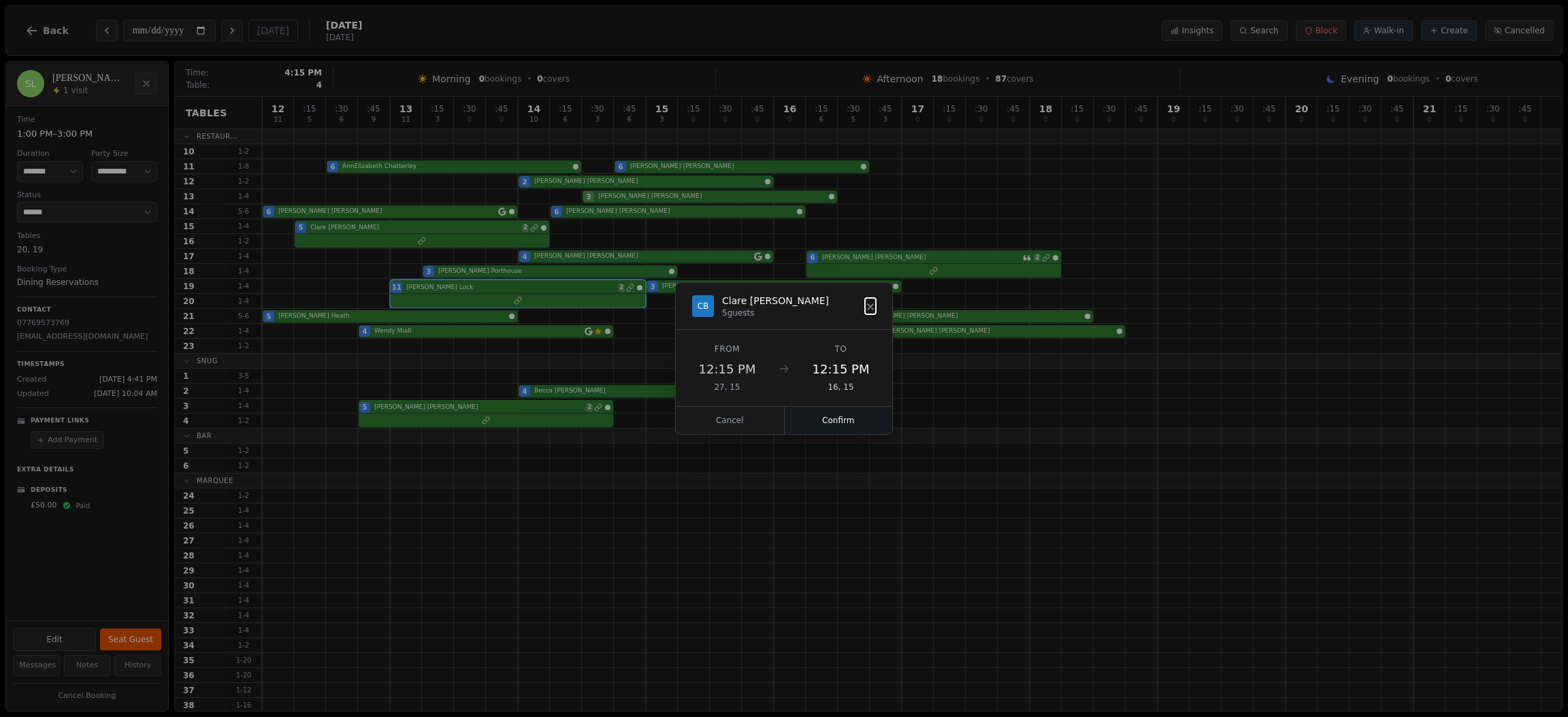
click at [824, 419] on button "Confirm" at bounding box center [838, 420] width 108 height 27
